Goal: Task Accomplishment & Management: Manage account settings

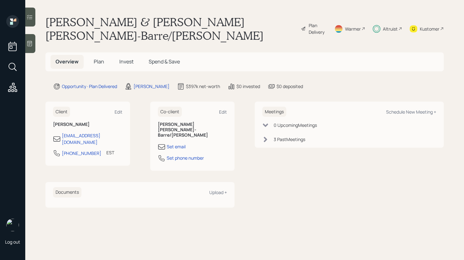
click at [129, 58] on span "Invest" at bounding box center [126, 61] width 14 height 7
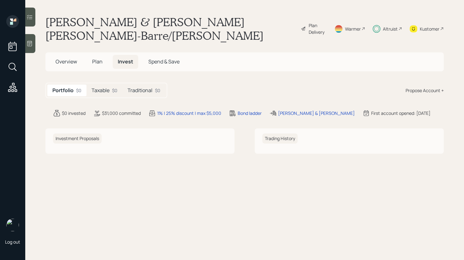
click at [115, 87] on div "$0" at bounding box center [114, 90] width 5 height 7
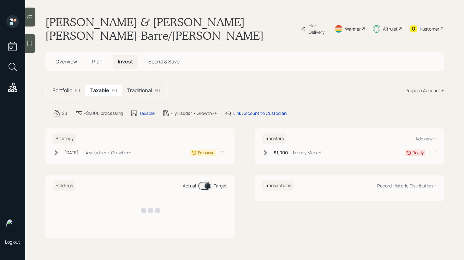
click at [133, 87] on h5 "Traditional" at bounding box center [139, 90] width 25 height 6
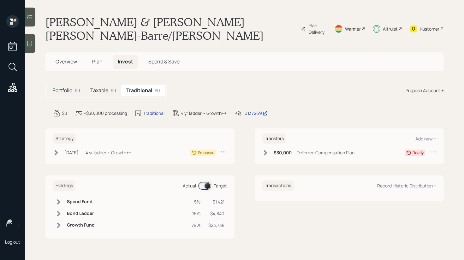
click at [98, 87] on h5 "Taxable" at bounding box center [99, 90] width 18 height 6
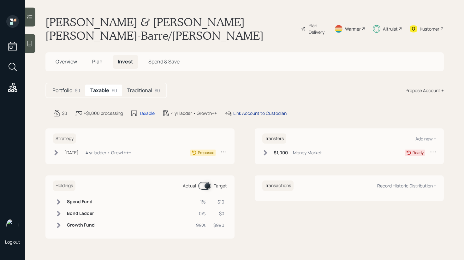
click at [251, 110] on div "Link Account to Custodian" at bounding box center [259, 113] width 53 height 7
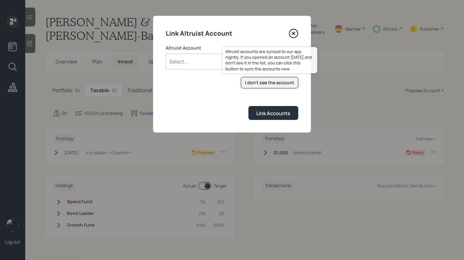
click at [266, 80] on div "I don't see the account" at bounding box center [269, 83] width 49 height 6
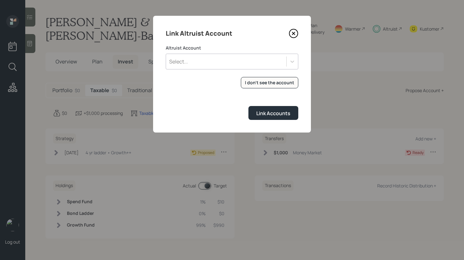
click at [208, 62] on div "Select..." at bounding box center [226, 61] width 120 height 11
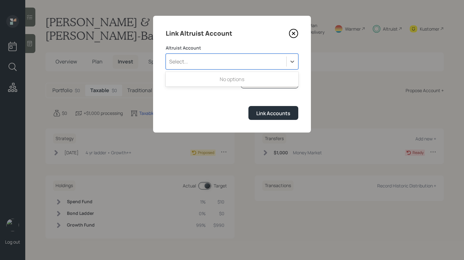
click at [215, 63] on div "Select..." at bounding box center [226, 61] width 120 height 11
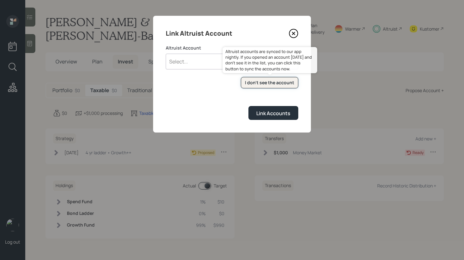
click at [262, 81] on div "I don't see the account" at bounding box center [269, 83] width 49 height 6
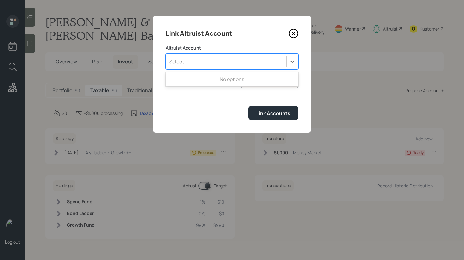
click at [259, 64] on div "Select..." at bounding box center [226, 61] width 120 height 11
click at [257, 64] on div "Select..." at bounding box center [226, 61] width 120 height 11
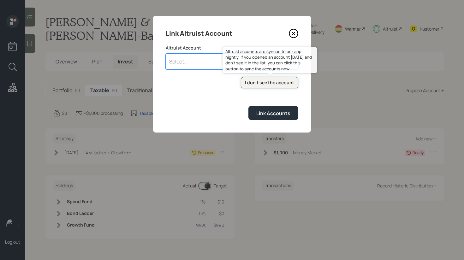
click at [250, 81] on div "I don't see the account" at bounding box center [269, 83] width 49 height 6
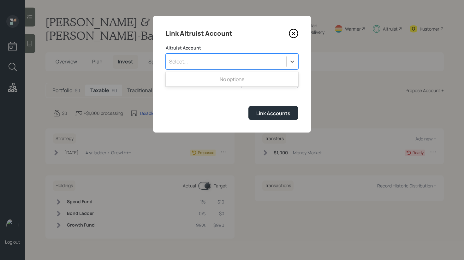
click at [240, 62] on div "Select..." at bounding box center [226, 61] width 120 height 11
click at [236, 67] on div "Select..." at bounding box center [232, 62] width 133 height 16
click at [258, 59] on div "Select..." at bounding box center [226, 61] width 120 height 11
click at [305, 22] on div "Link Altruist Account Altruist Account Use Up and Down to choose options, press…" at bounding box center [232, 74] width 158 height 117
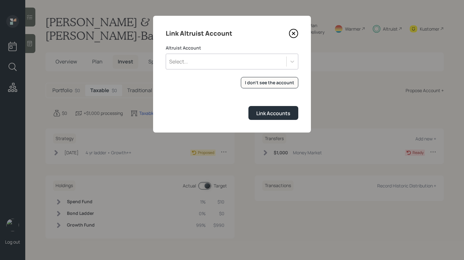
click at [293, 31] on icon at bounding box center [293, 33] width 9 height 9
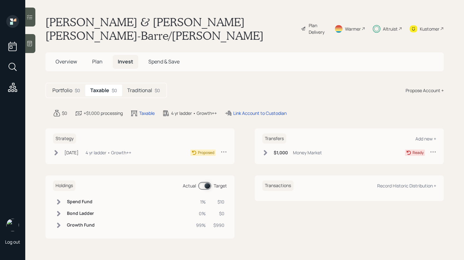
click at [137, 87] on h5 "Traditional" at bounding box center [139, 90] width 25 height 6
